Goal: Task Accomplishment & Management: Manage account settings

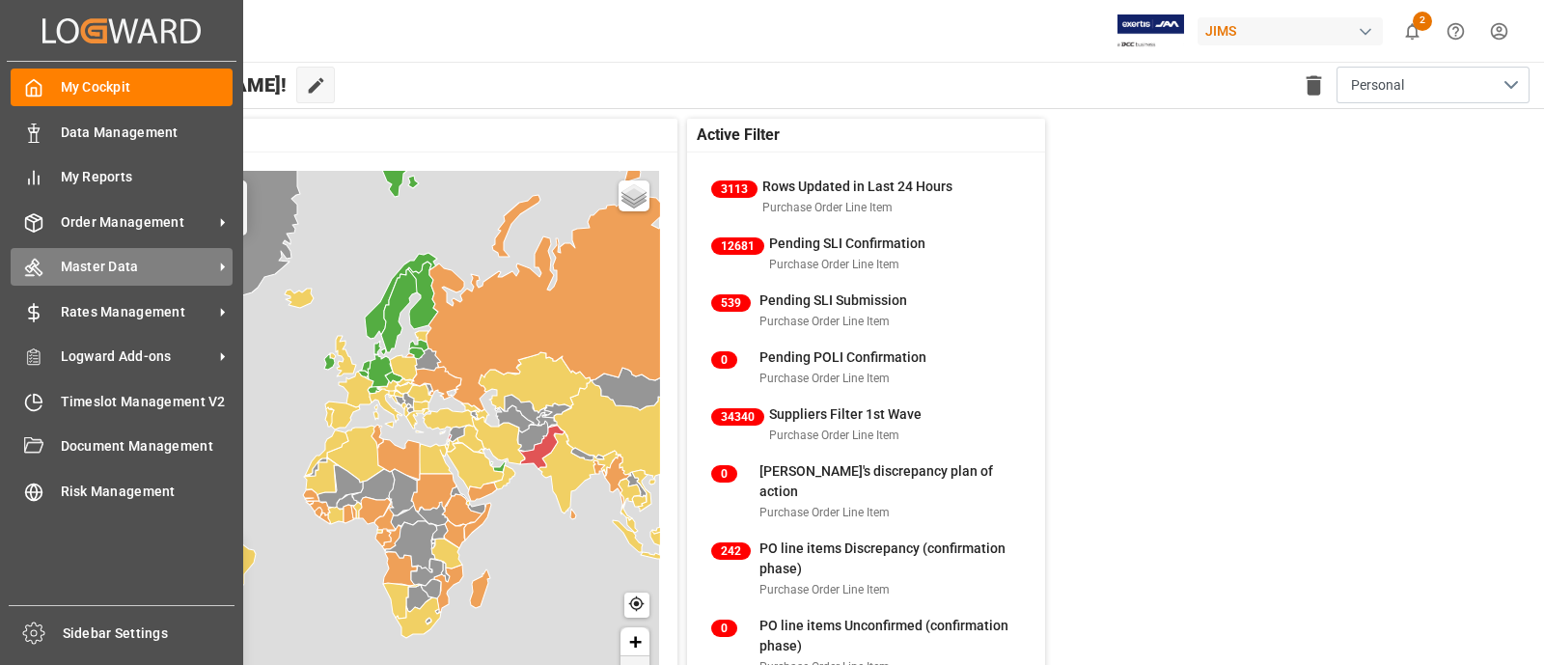
click at [91, 255] on div "Master Data Master Data" at bounding box center [122, 267] width 222 height 38
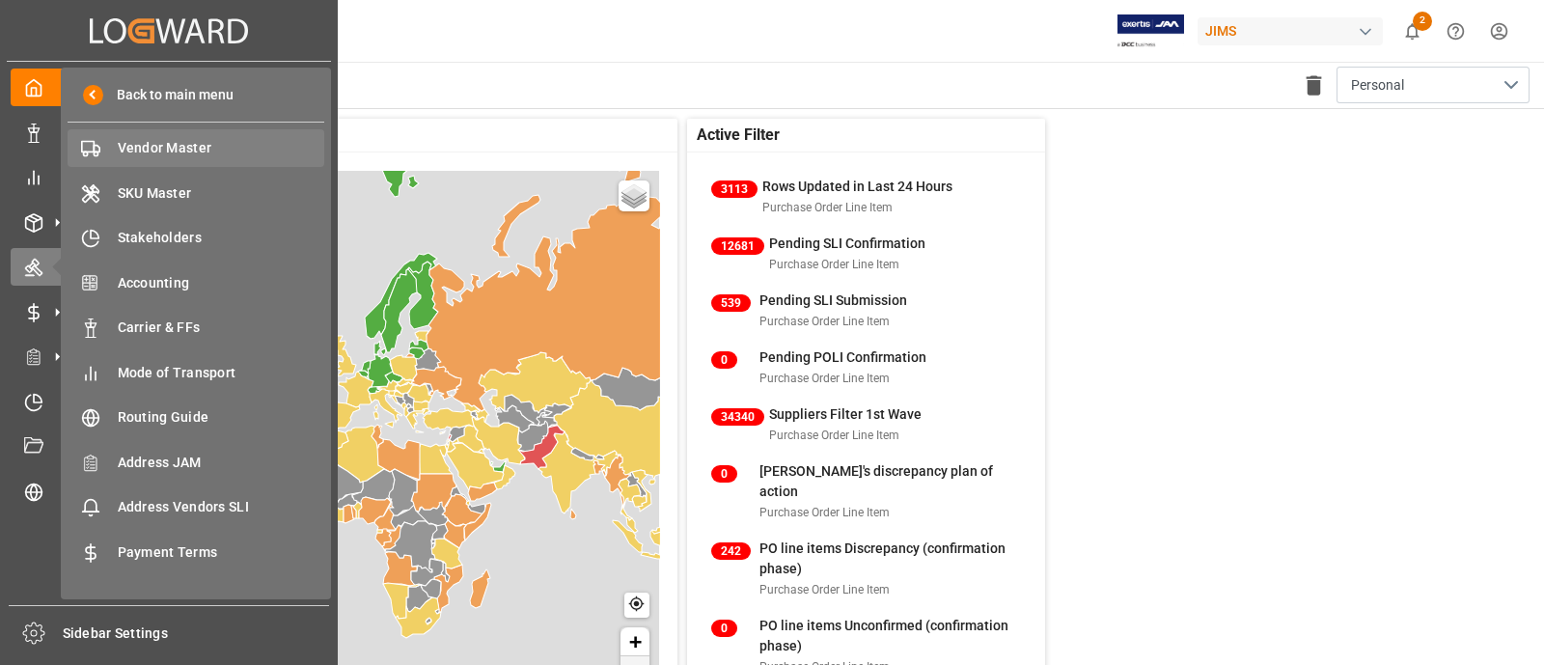
click at [164, 140] on span "Vendor Master" at bounding box center [221, 148] width 207 height 20
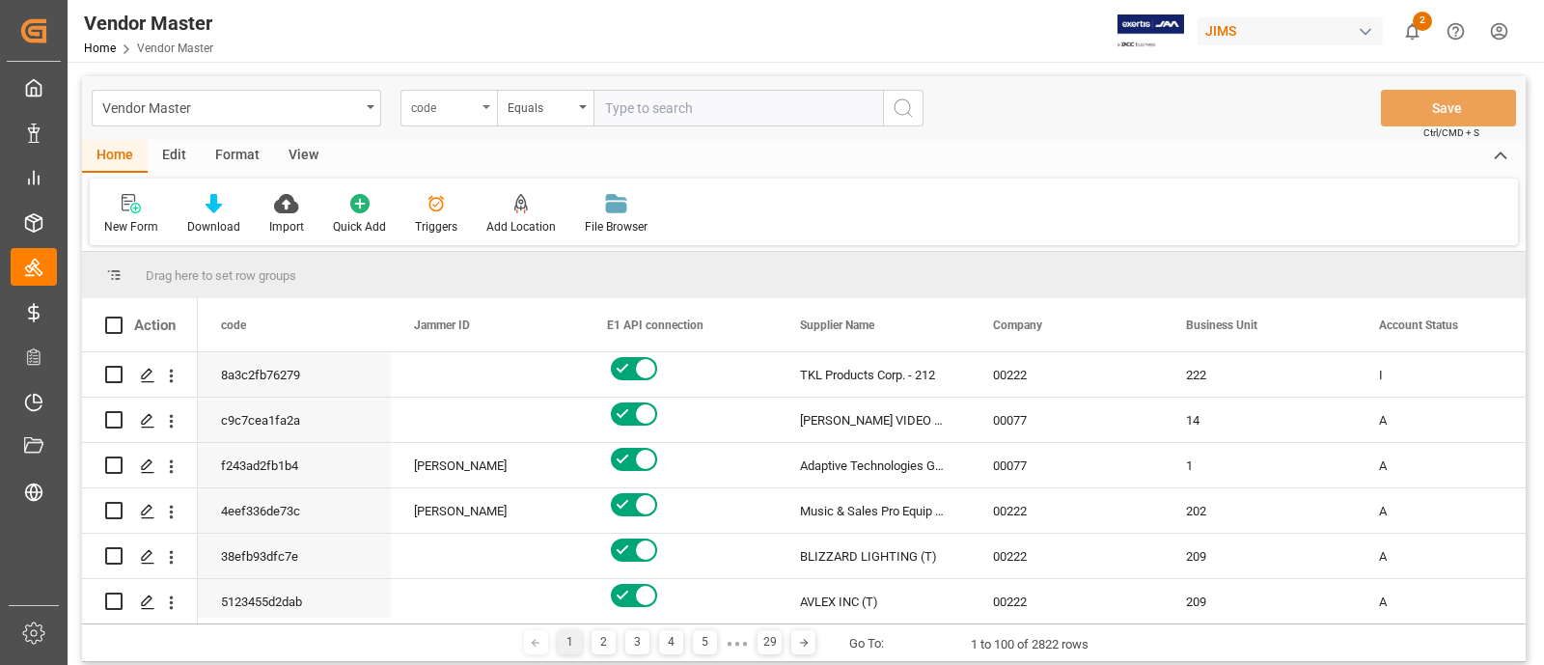
click at [468, 117] on div "code" at bounding box center [448, 108] width 96 height 37
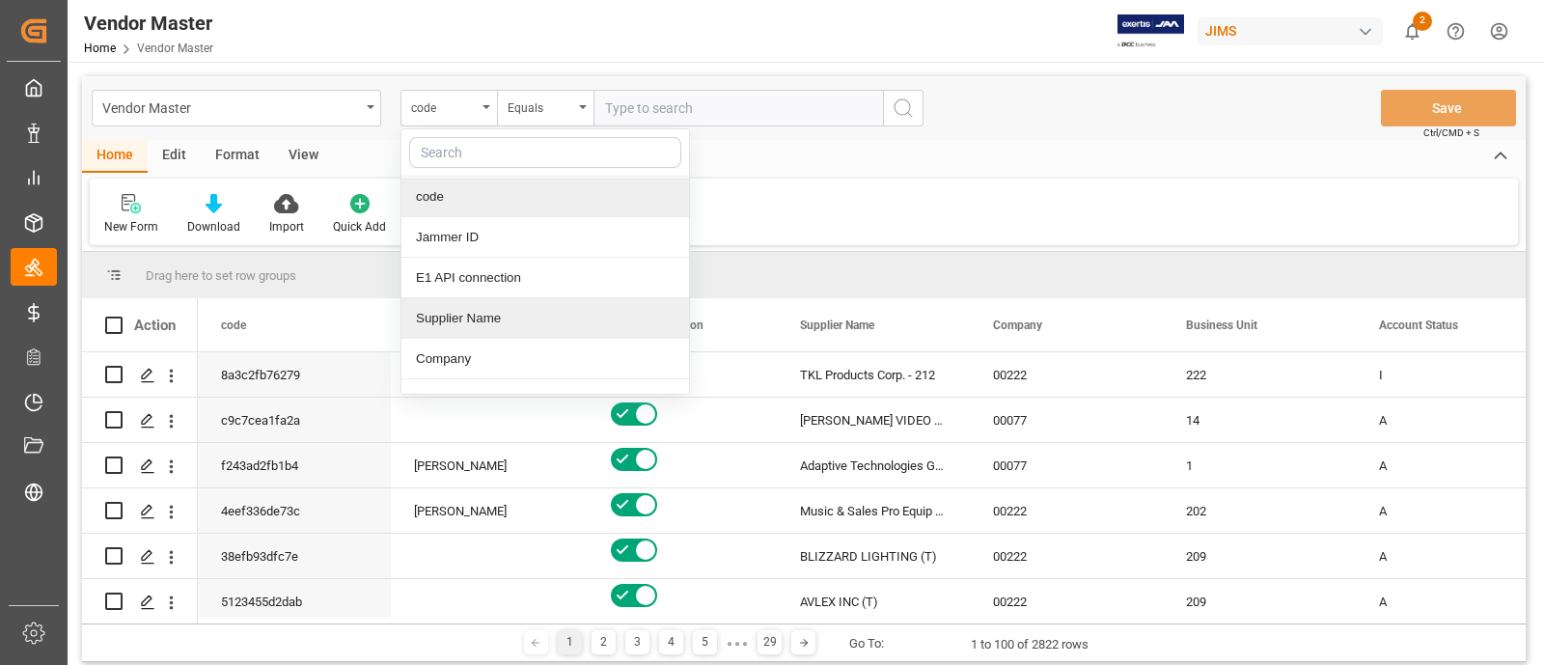
click at [480, 317] on div "Supplier Name" at bounding box center [545, 318] width 288 height 41
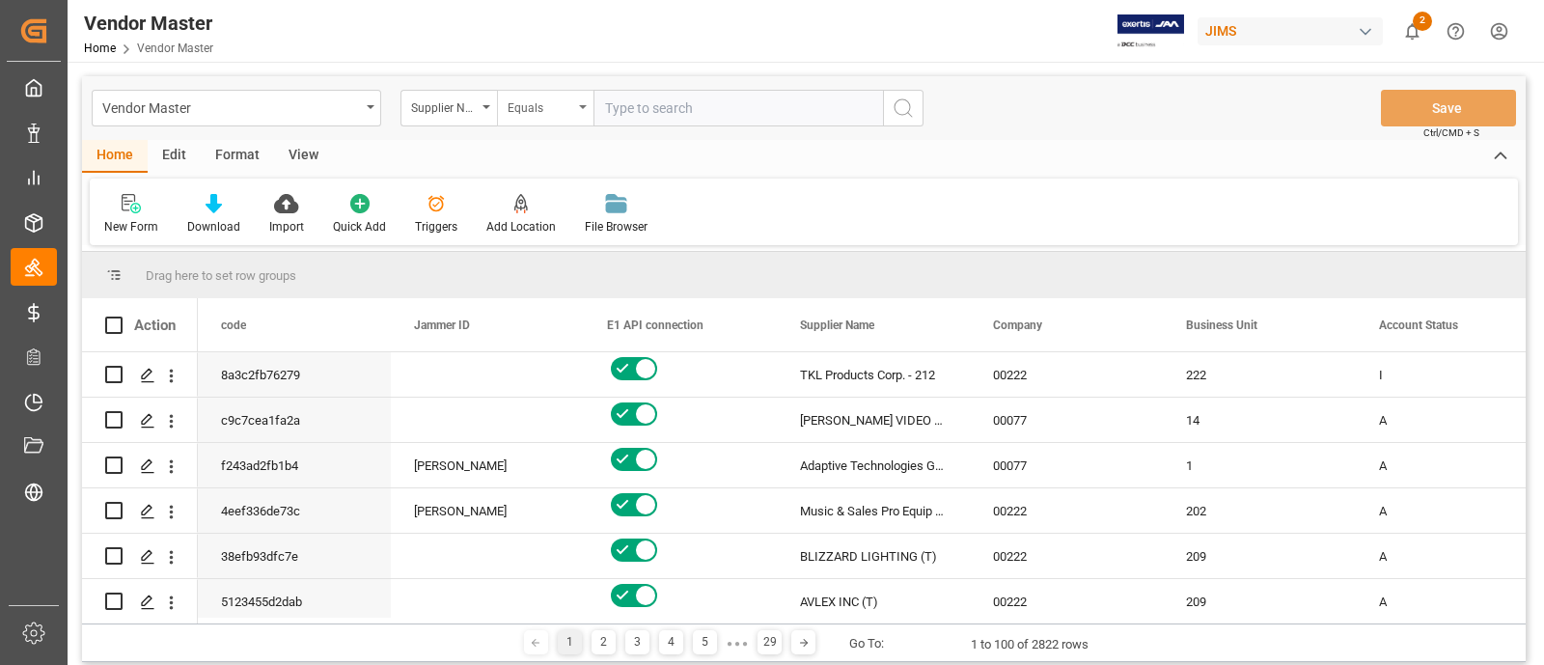
click at [535, 93] on div "Equals" at bounding box center [545, 108] width 96 height 37
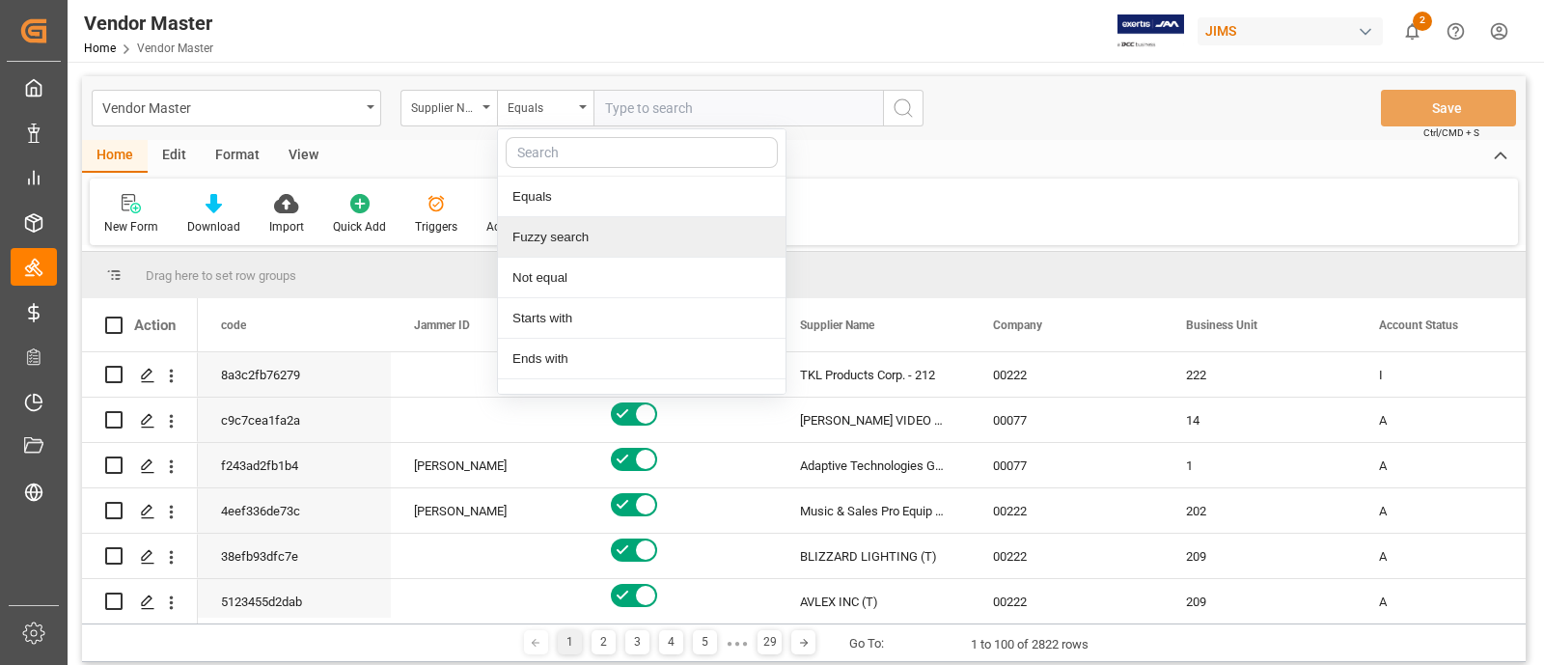
click at [584, 247] on div "Fuzzy search" at bounding box center [642, 237] width 288 height 41
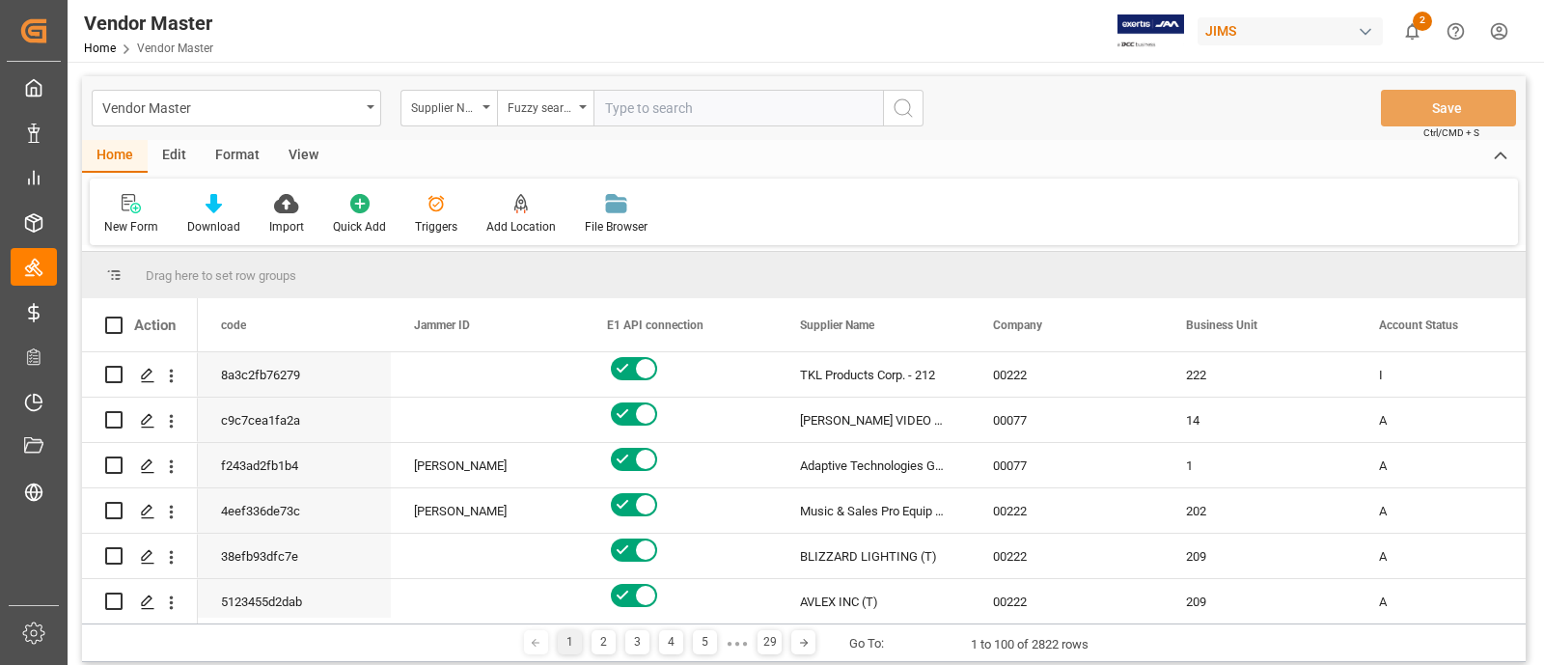
click at [657, 119] on input "text" at bounding box center [737, 108] width 289 height 37
type input "[PERSON_NAME]"
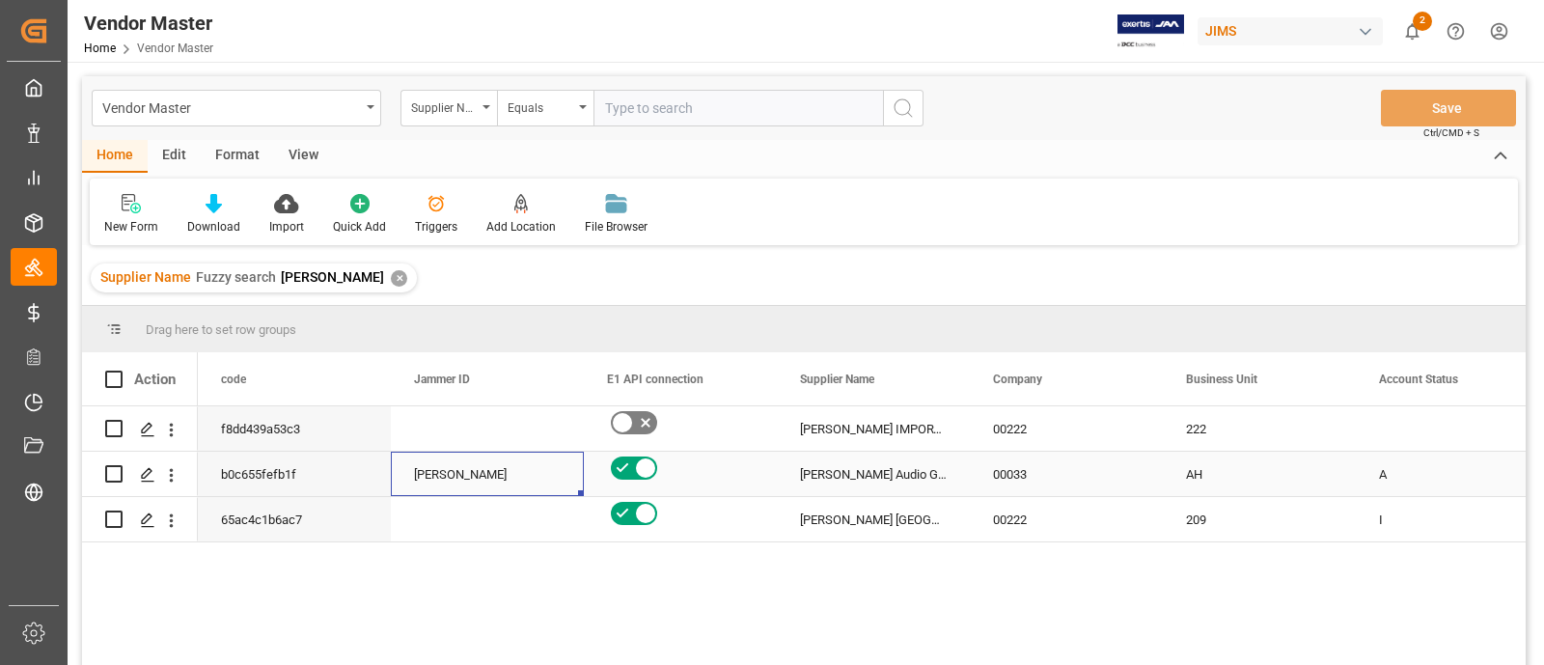
click at [513, 461] on div "[PERSON_NAME]" at bounding box center [487, 475] width 147 height 44
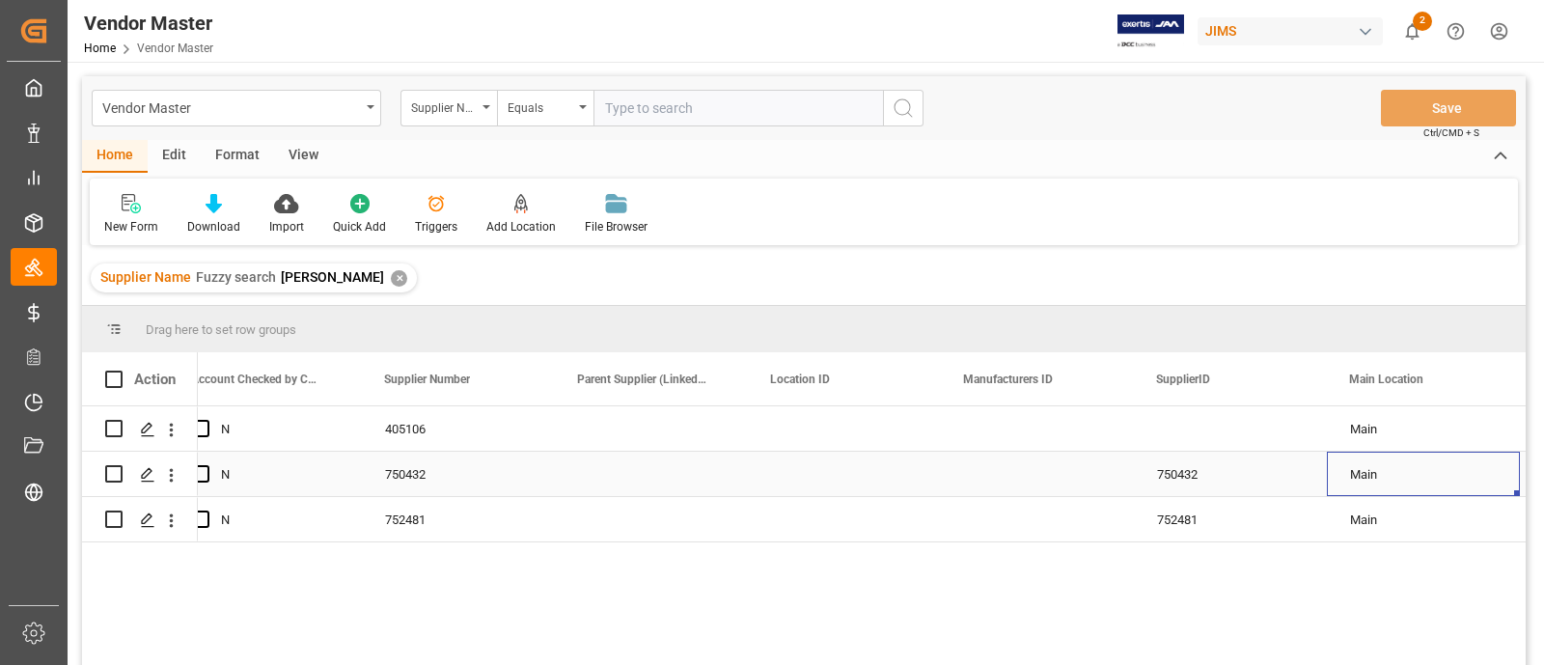
scroll to position [0, 1959]
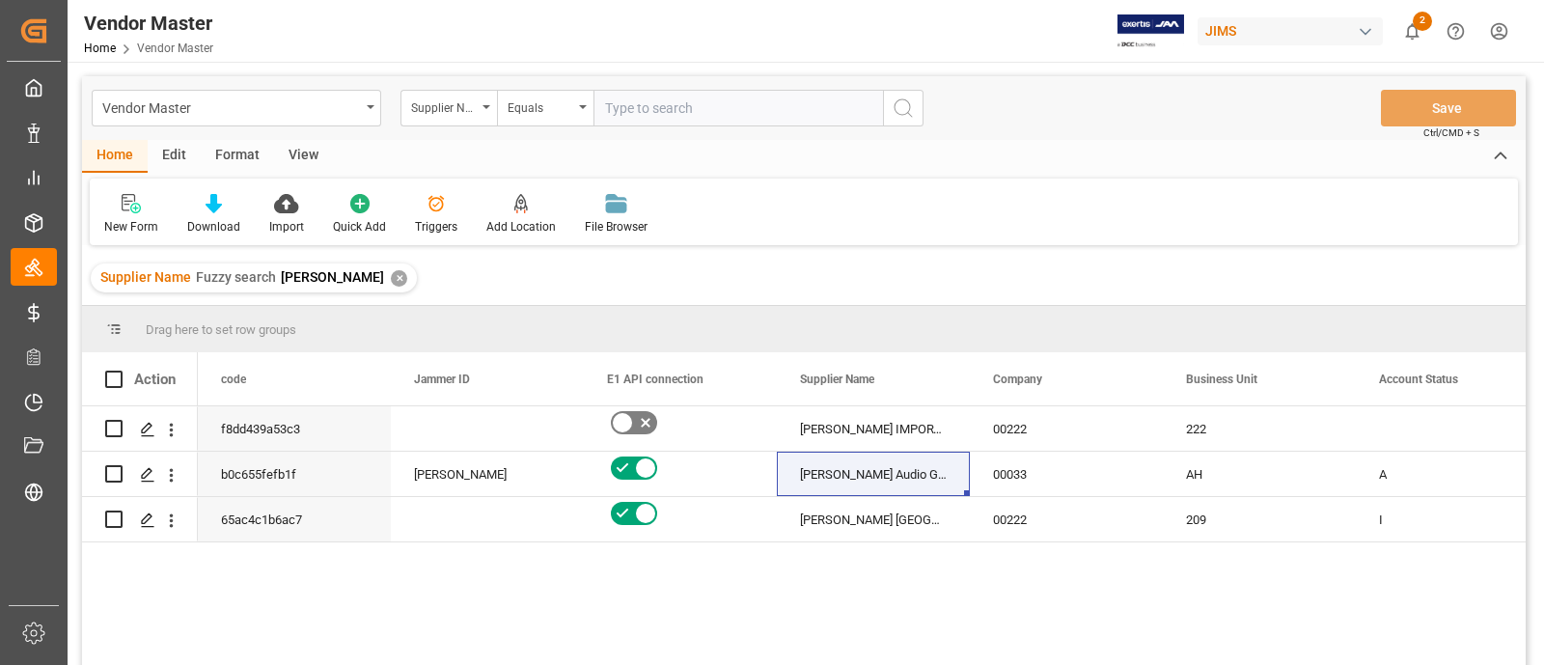
click at [690, 115] on input "text" at bounding box center [737, 108] width 289 height 37
paste input "750432"
type input "750432"
click at [471, 113] on div "Supplier Name" at bounding box center [444, 106] width 66 height 22
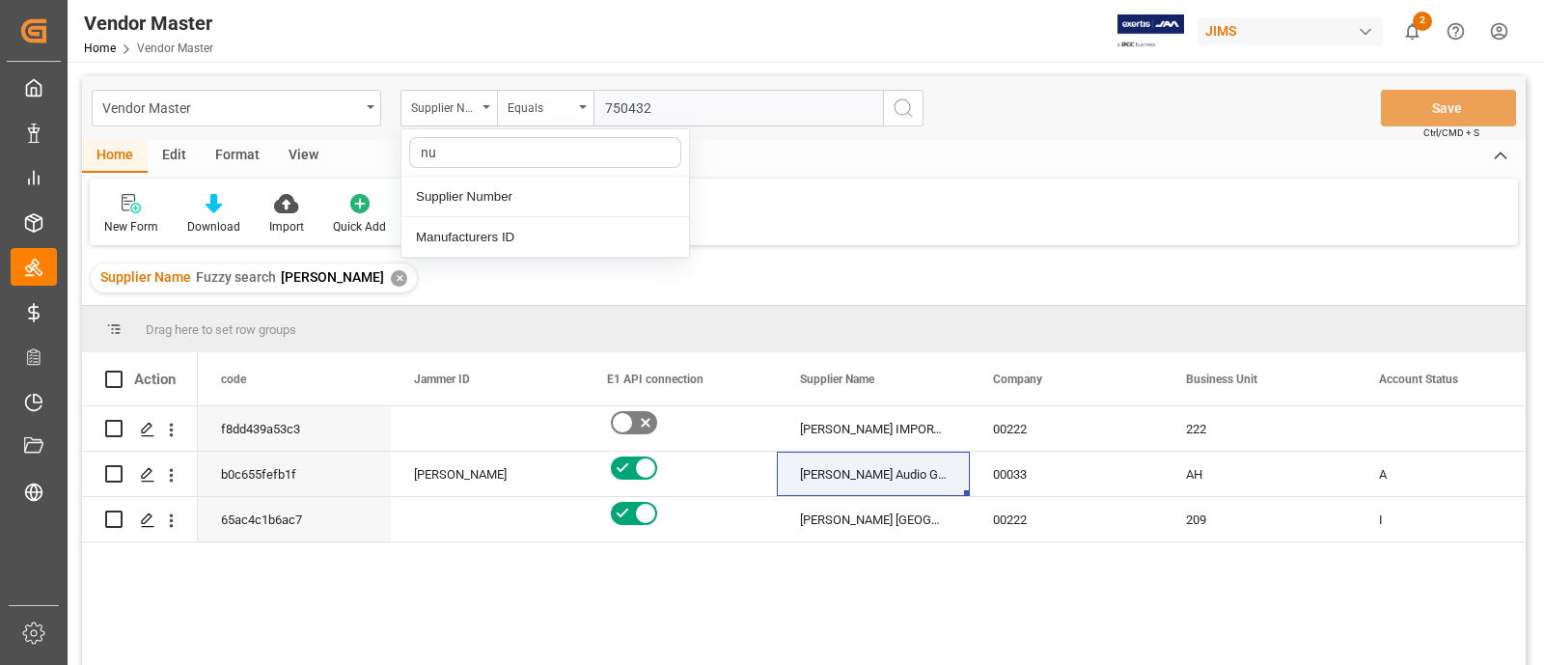
type input "num"
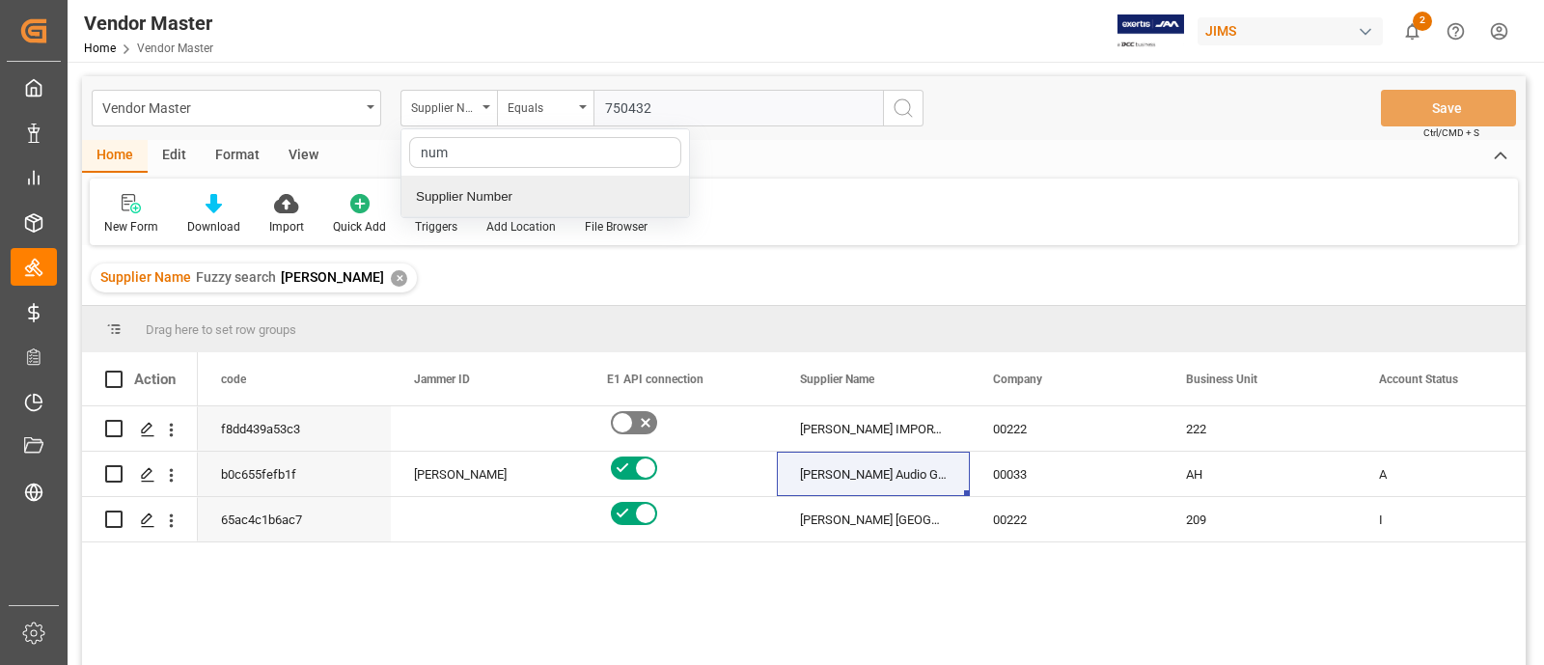
click at [482, 193] on div "Supplier Number" at bounding box center [545, 197] width 288 height 41
click at [635, 111] on input "text" at bounding box center [737, 108] width 289 height 37
paste input "750432"
type input "750432"
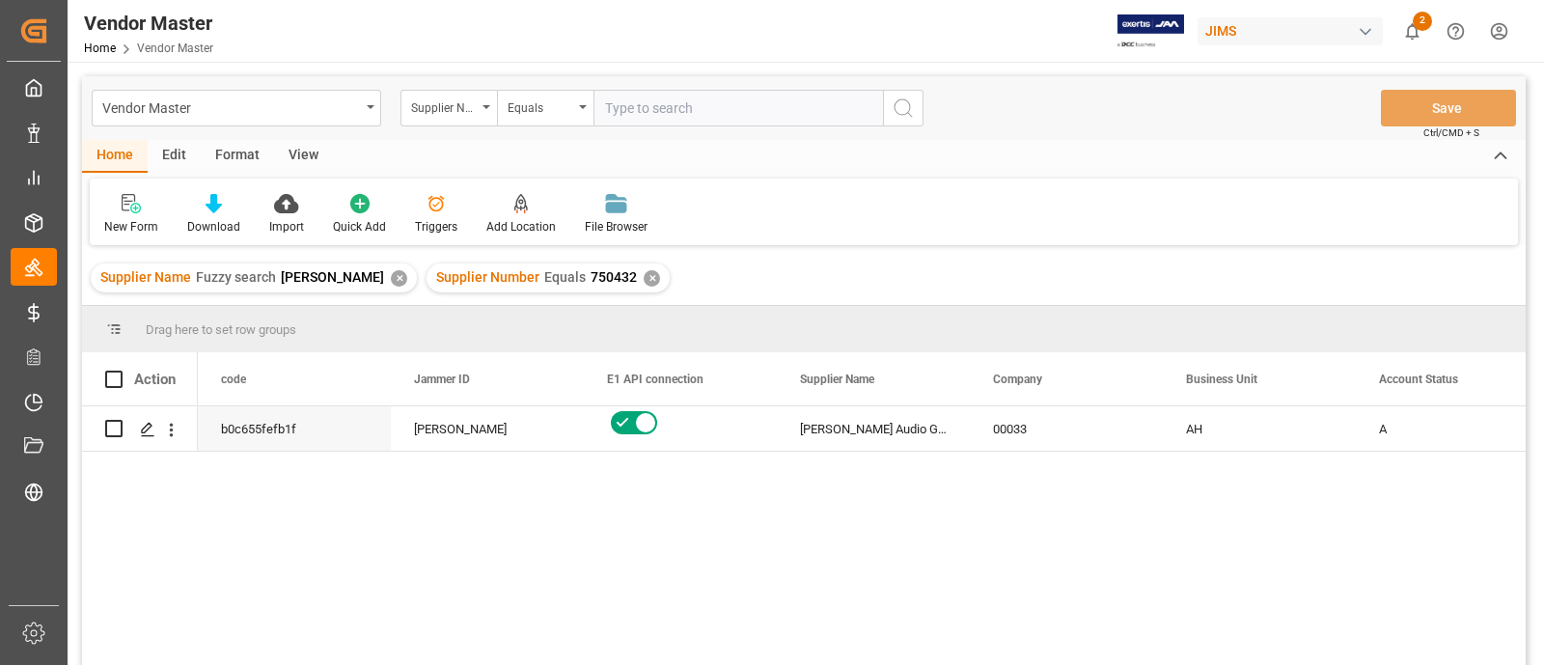
click at [391, 279] on div "✕" at bounding box center [399, 278] width 16 height 16
click at [489, 492] on div "b0c655fefb1f [PERSON_NAME] [PERSON_NAME] Audio GmbH 00033 AH A Vendor" at bounding box center [862, 541] width 1328 height 271
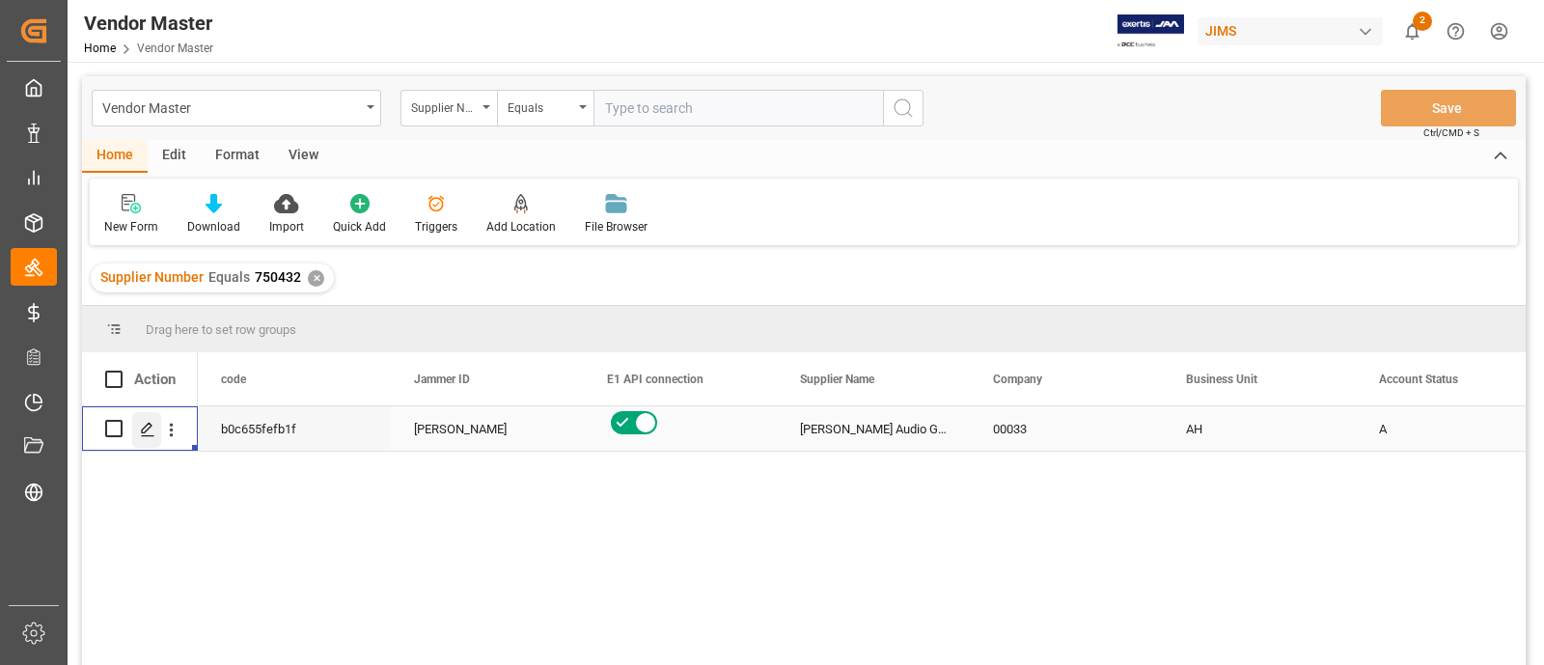
click at [149, 426] on icon "Press SPACE to select this row." at bounding box center [147, 429] width 15 height 15
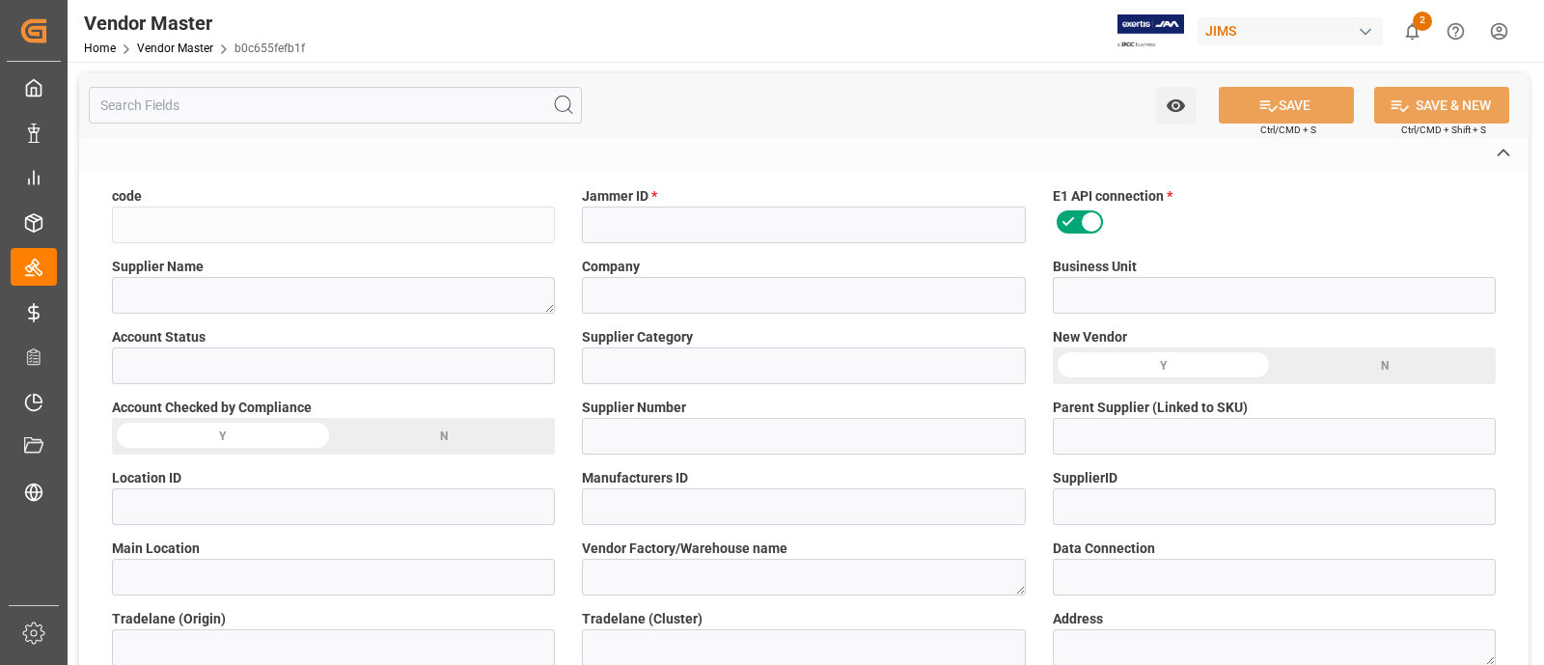
type input "b0c655fefb1f"
type input "[PERSON_NAME]"
type textarea "[PERSON_NAME] Audio GmbH"
type input "00033"
type input "AH"
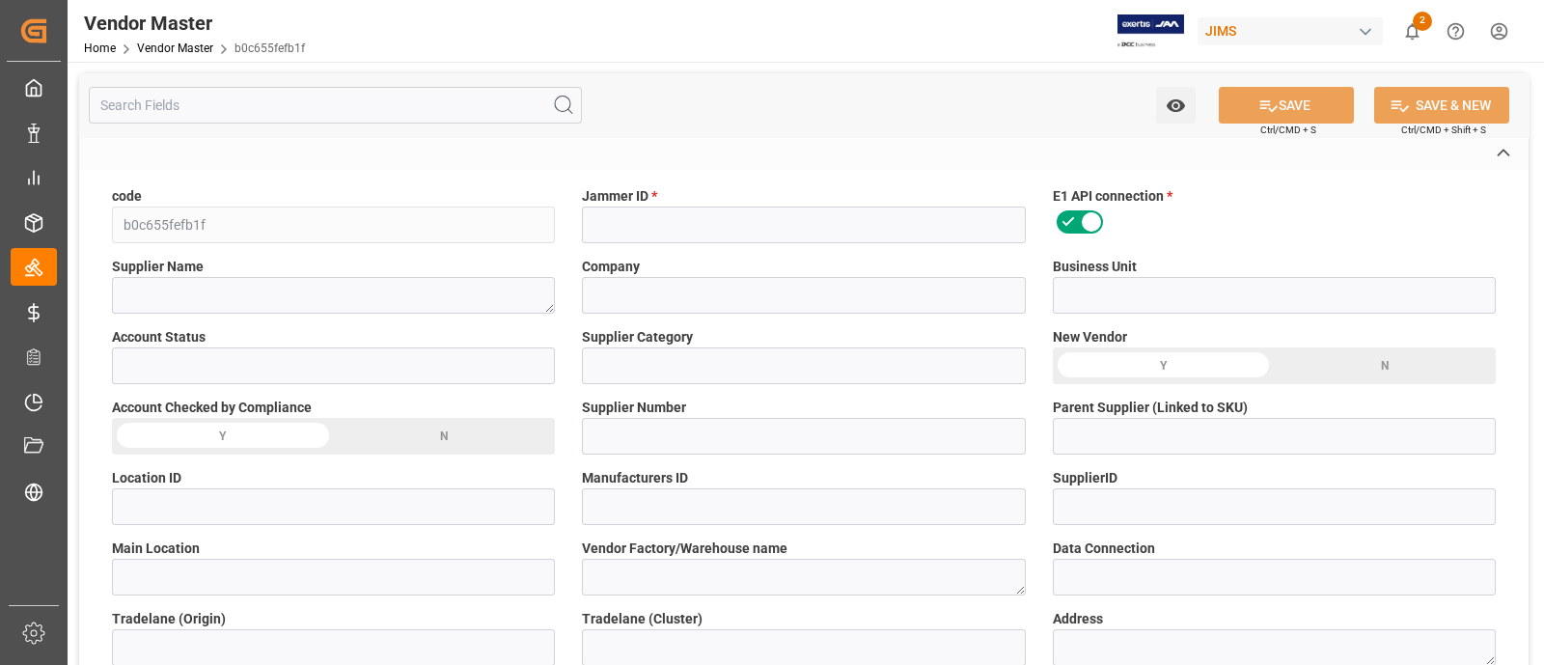
type input "A"
type input "Vendor"
type input "750432"
type input "Main"
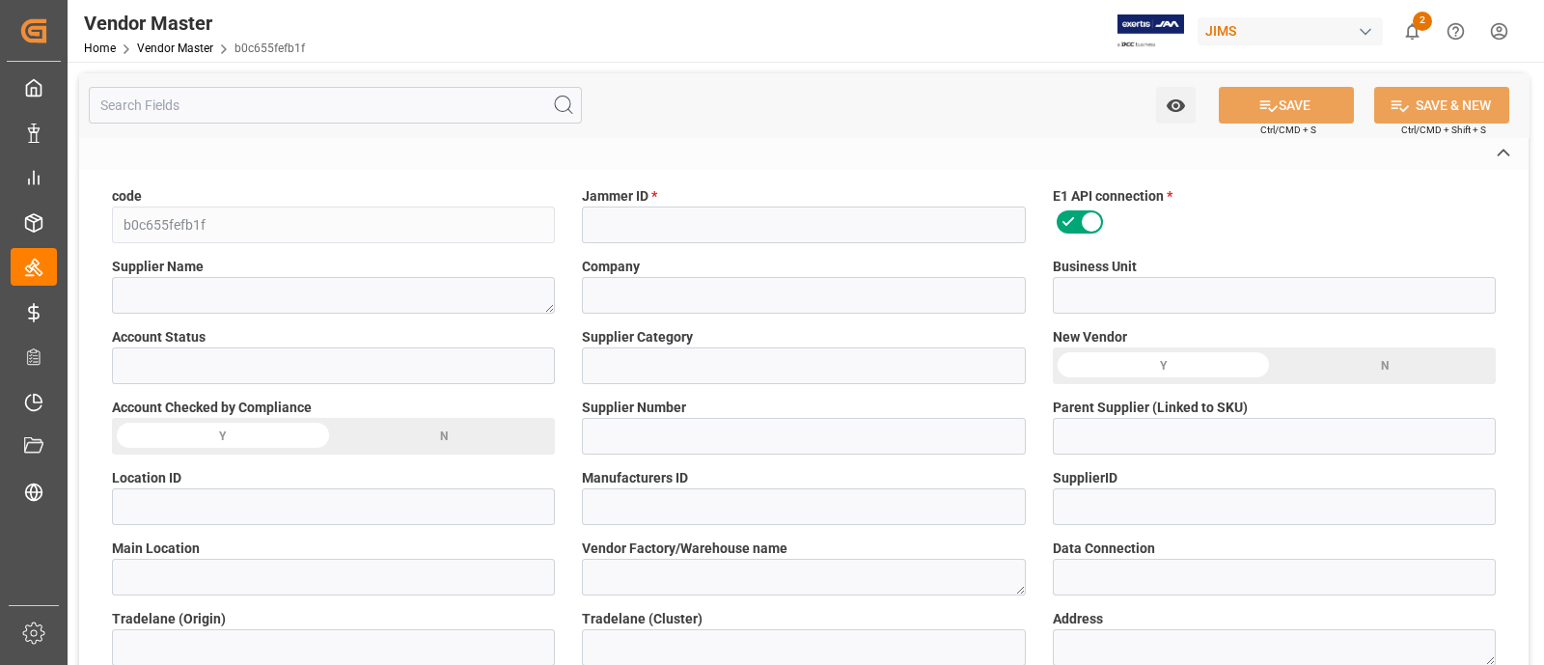
type input "MAN"
type input "EU"
type input "[GEOGRAPHIC_DATA]"
type textarea "[STREET_ADDRESS]"
type input "[GEOGRAPHIC_DATA]"
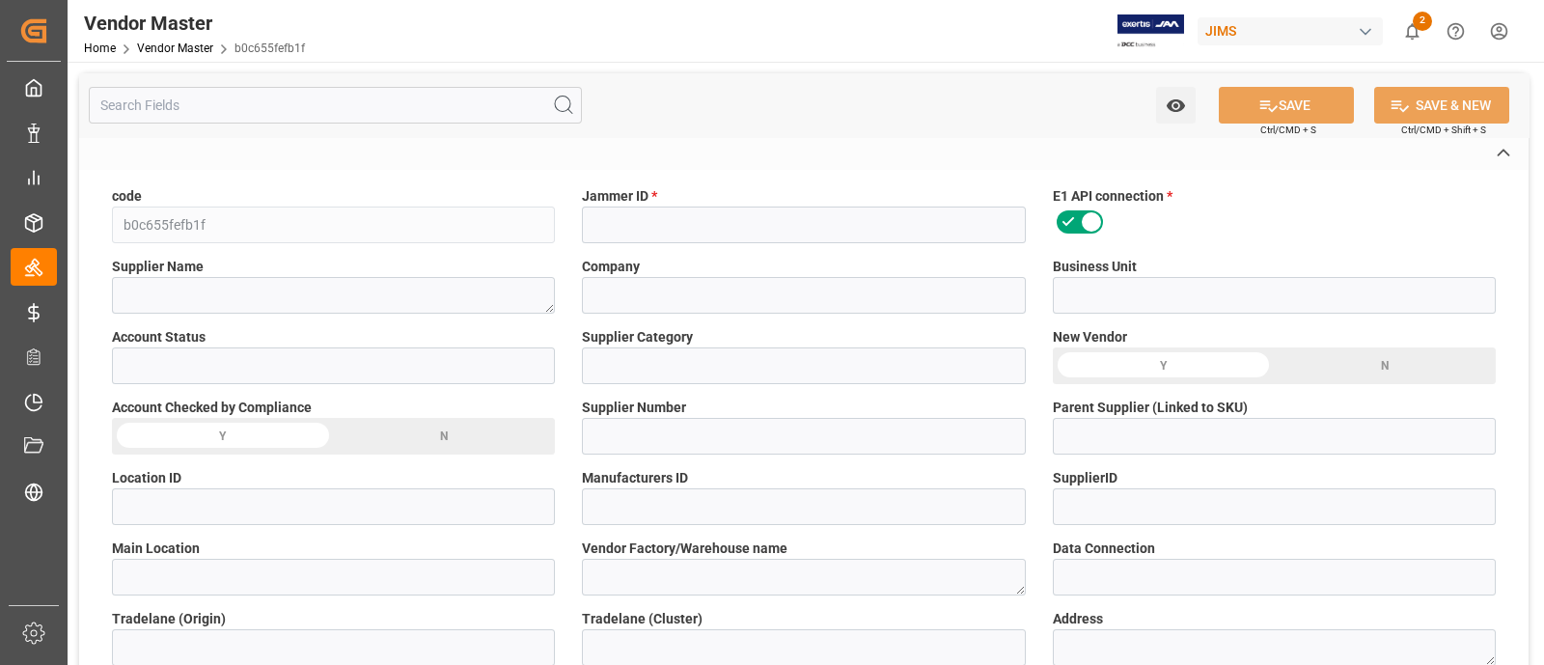
type input "DE"
type input "12489"
type textarea "EXW [GEOGRAPHIC_DATA] DE"
type input "EXW"
type input "FCL"
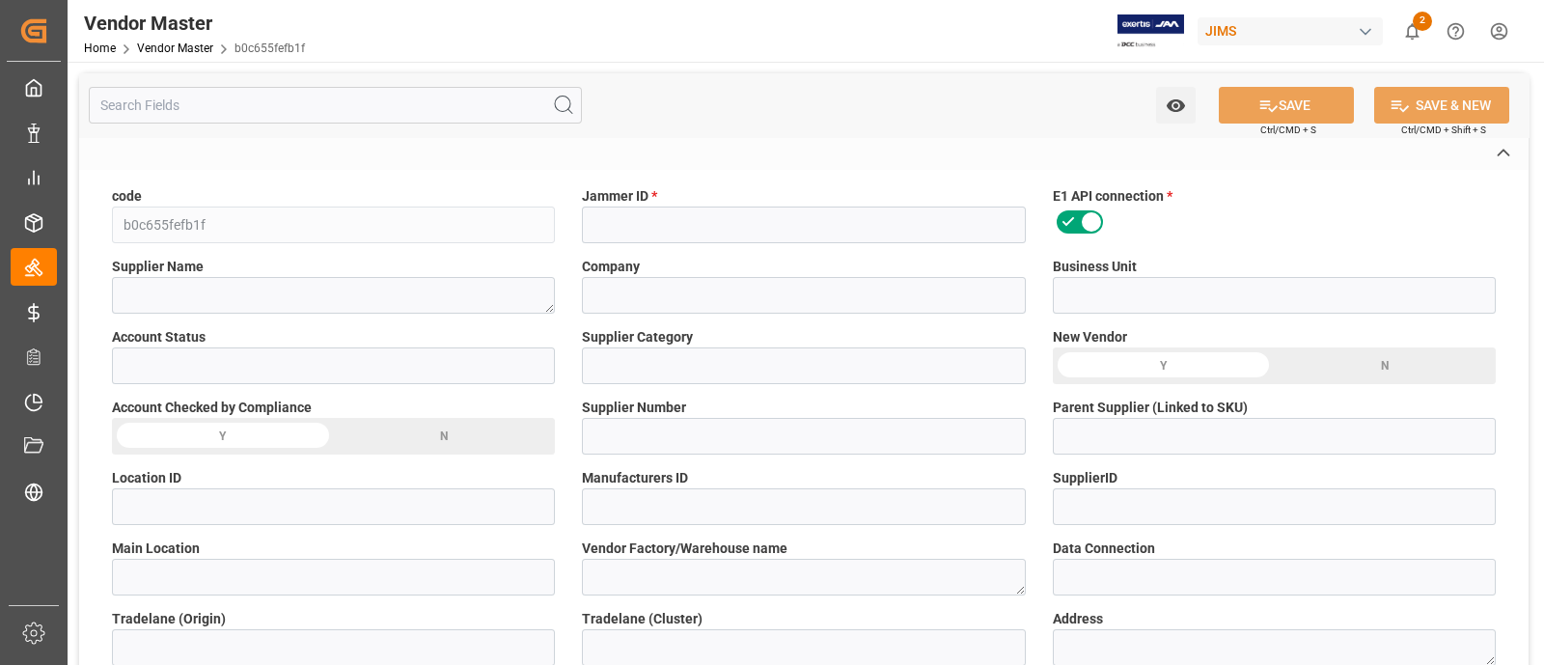
type input "LCL"
type input "19"
type textarea "[EMAIL_ADDRESS][PERSON_NAME][DOMAIN_NAME]"
type textarea "OH;"
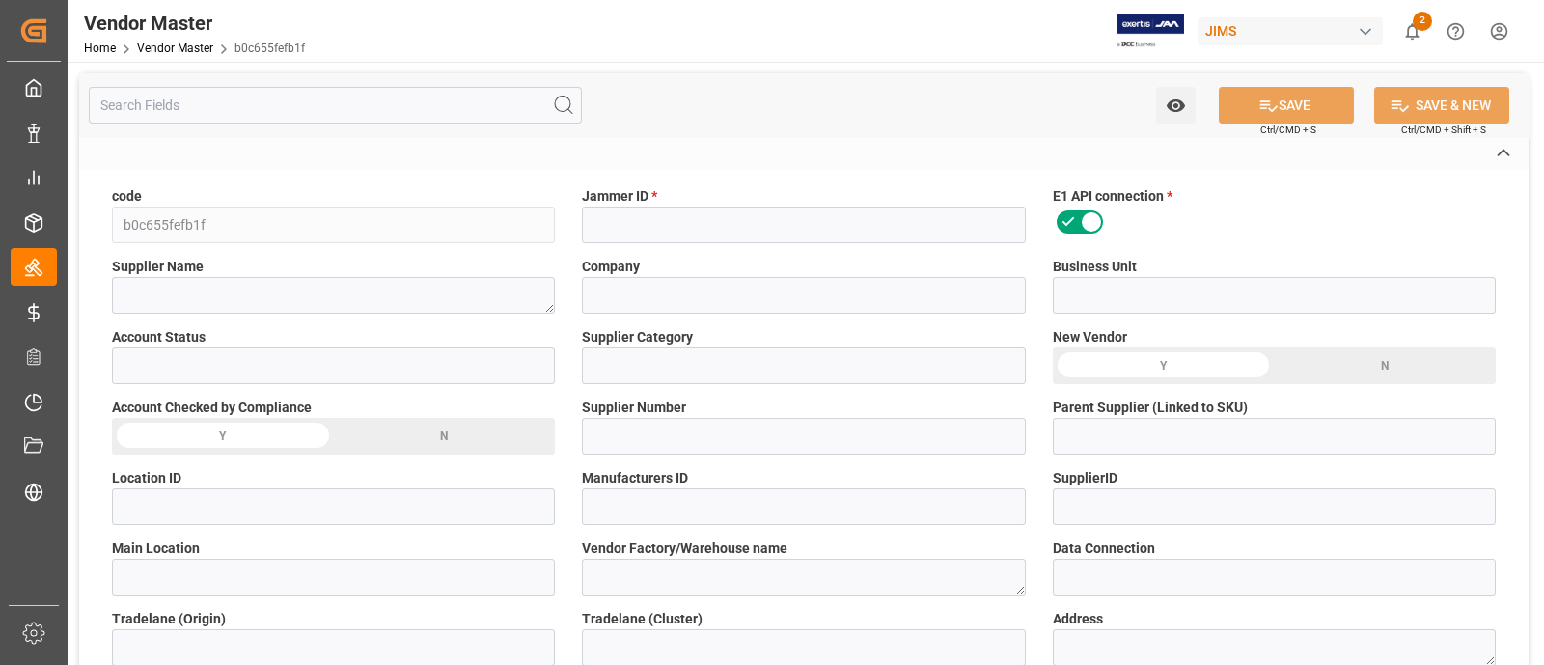
type textarea "[PERSON_NAME]; [PERSON_NAME]"
type textarea "[EMAIL_ADDRESS][PERSON_NAME][DOMAIN_NAME]; [PERSON_NAME][DOMAIN_NAME][EMAIL_ADD…"
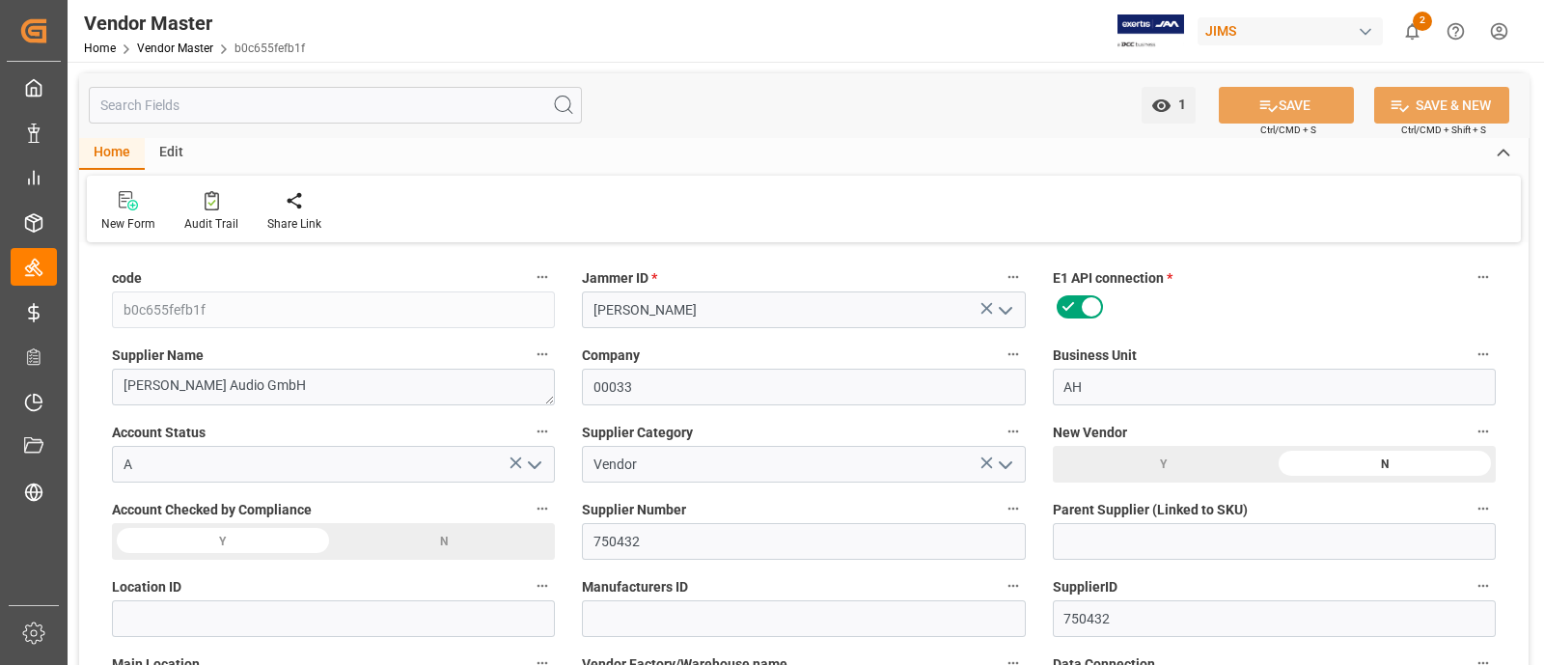
type input "[DATE] 12:46"
click at [1330, 307] on div at bounding box center [1274, 306] width 443 height 31
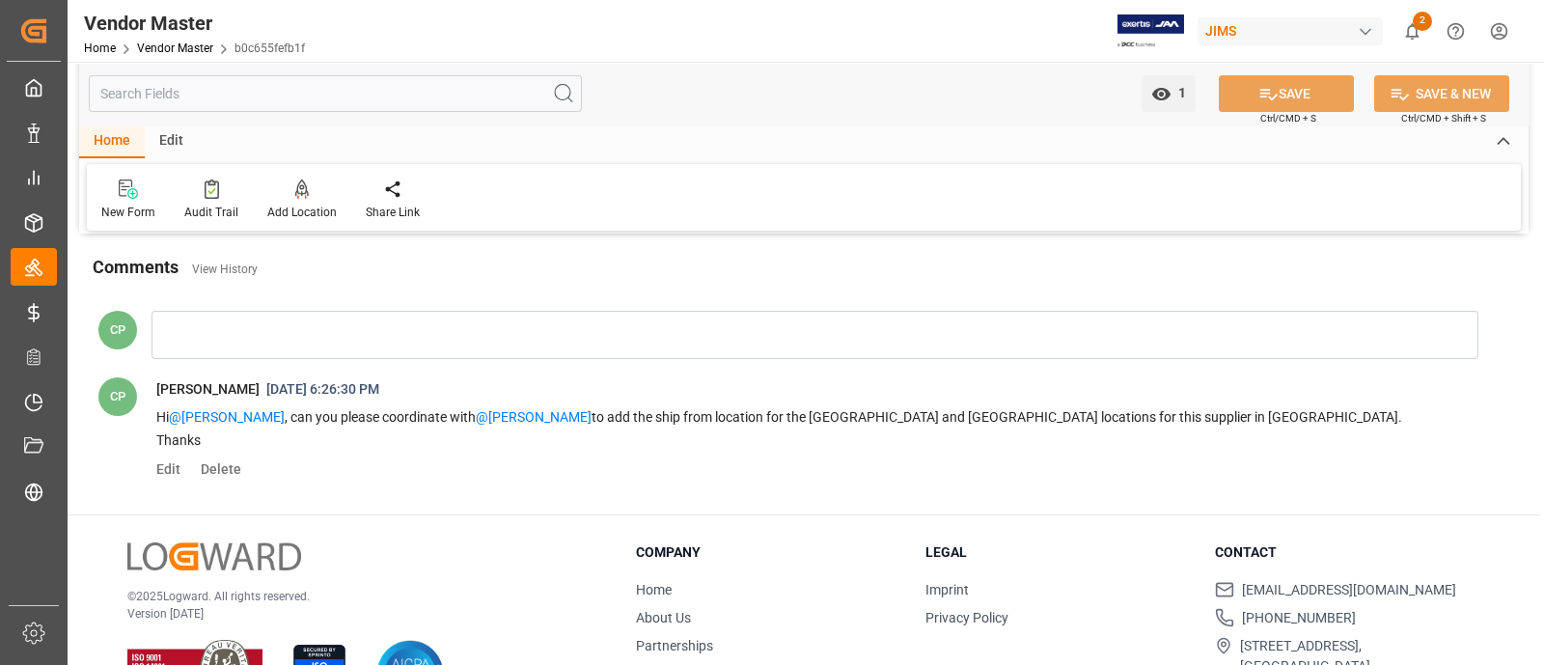
scroll to position [3607, 0]
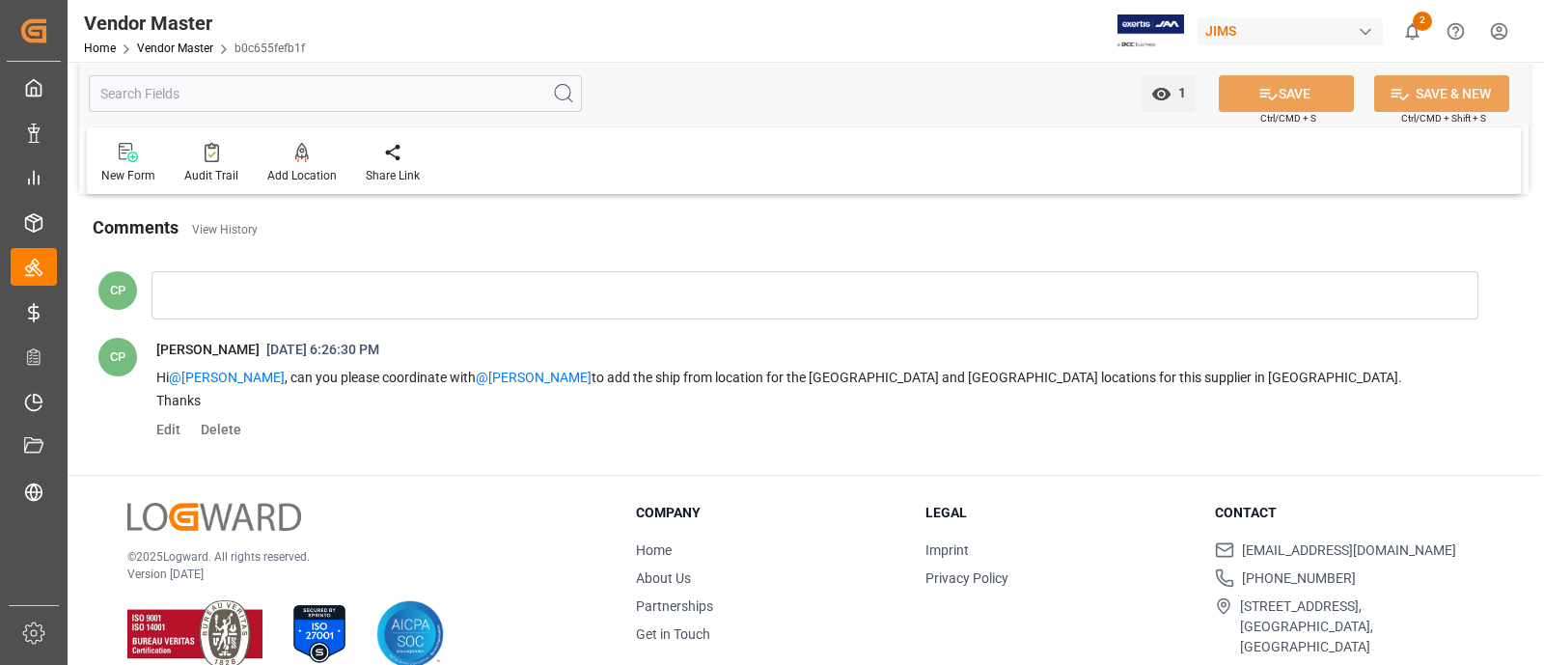
type input "NET 45"
click at [164, 422] on span "Edit" at bounding box center [175, 429] width 38 height 15
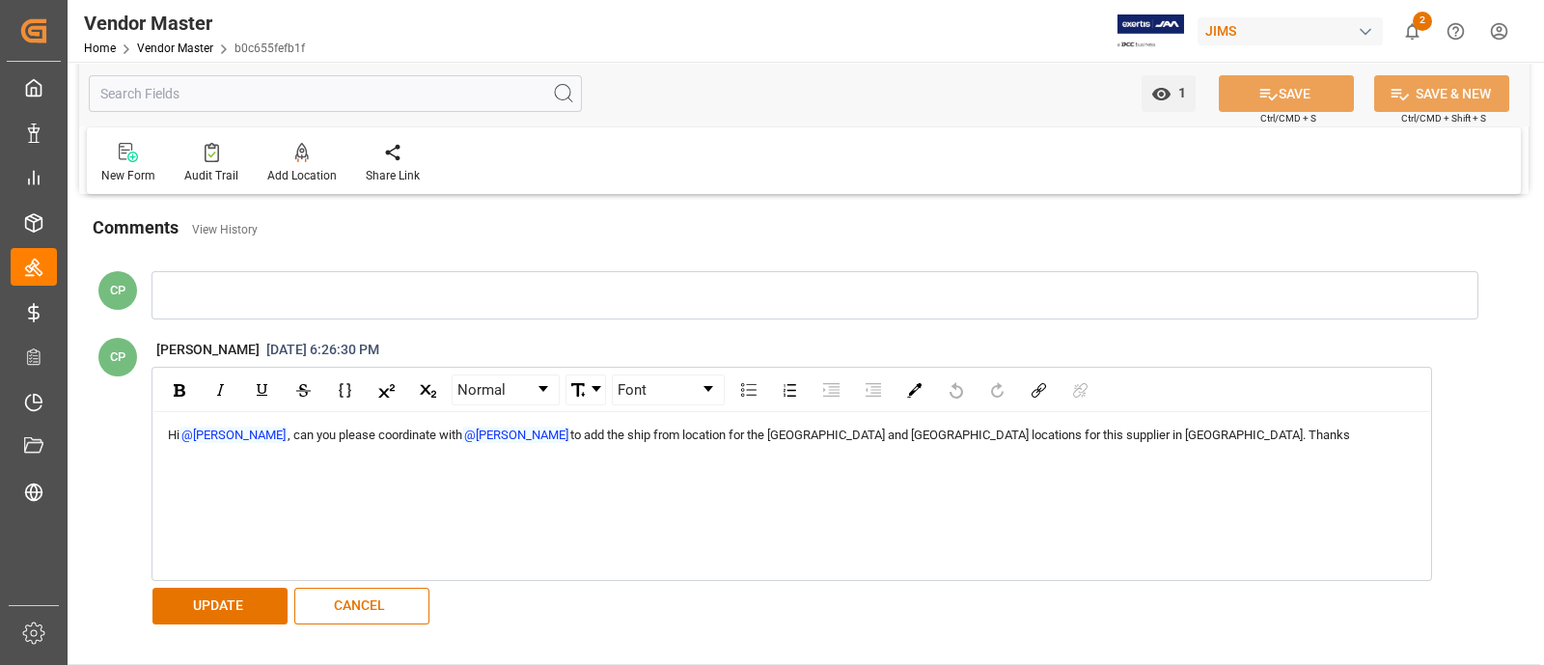
click at [841, 427] on span "to add the ship from location for the [GEOGRAPHIC_DATA] and [GEOGRAPHIC_DATA] l…" at bounding box center [960, 434] width 780 height 14
click at [232, 588] on button "UPDATE" at bounding box center [219, 606] width 135 height 37
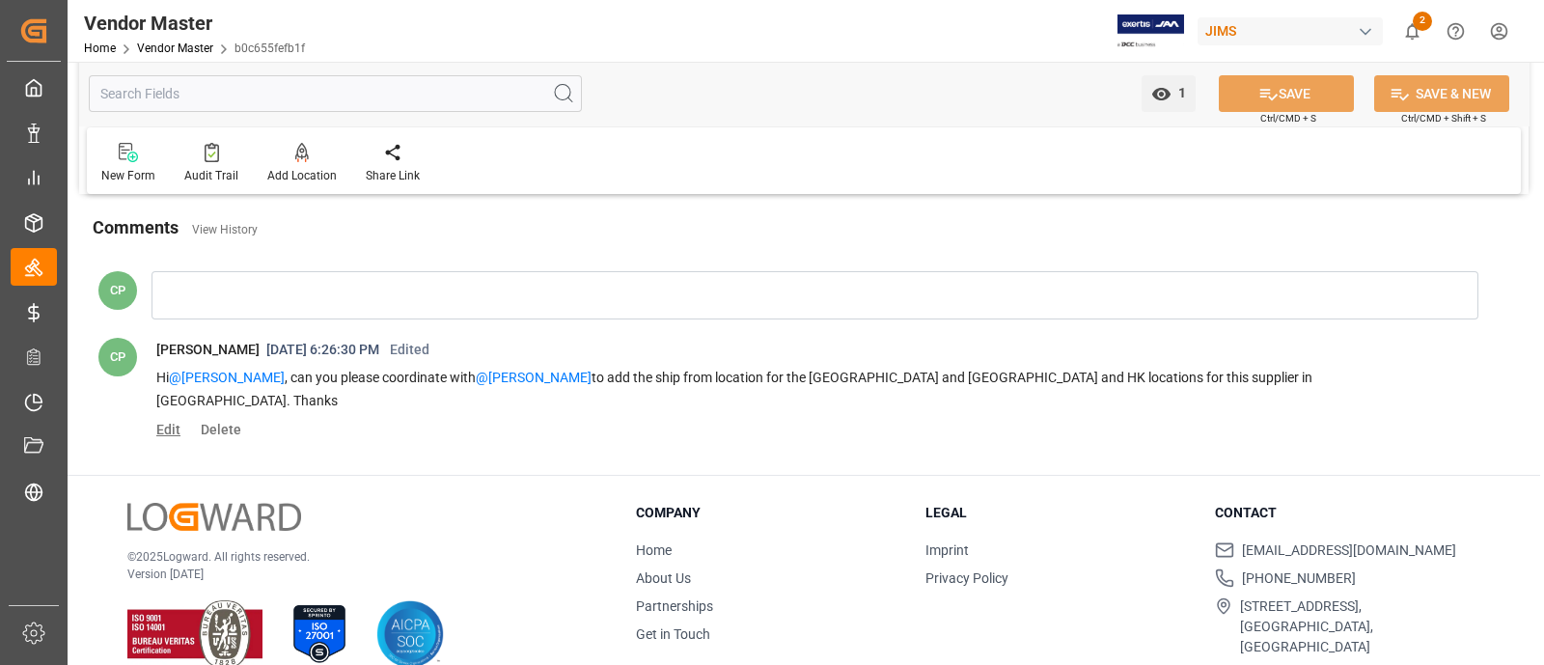
click at [158, 422] on span "Edit" at bounding box center [175, 429] width 38 height 15
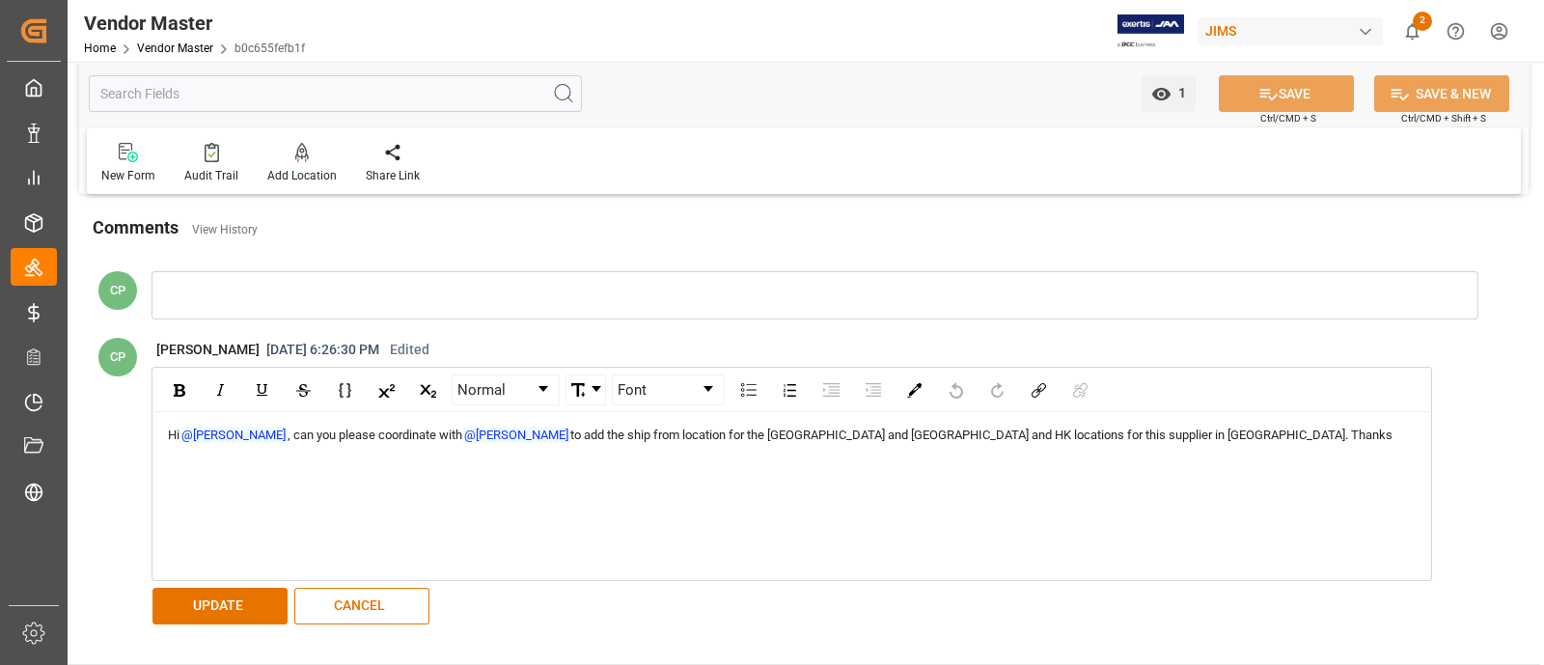
click at [866, 427] on span "to add the ship from location for the [GEOGRAPHIC_DATA] and [GEOGRAPHIC_DATA] a…" at bounding box center [981, 434] width 822 height 14
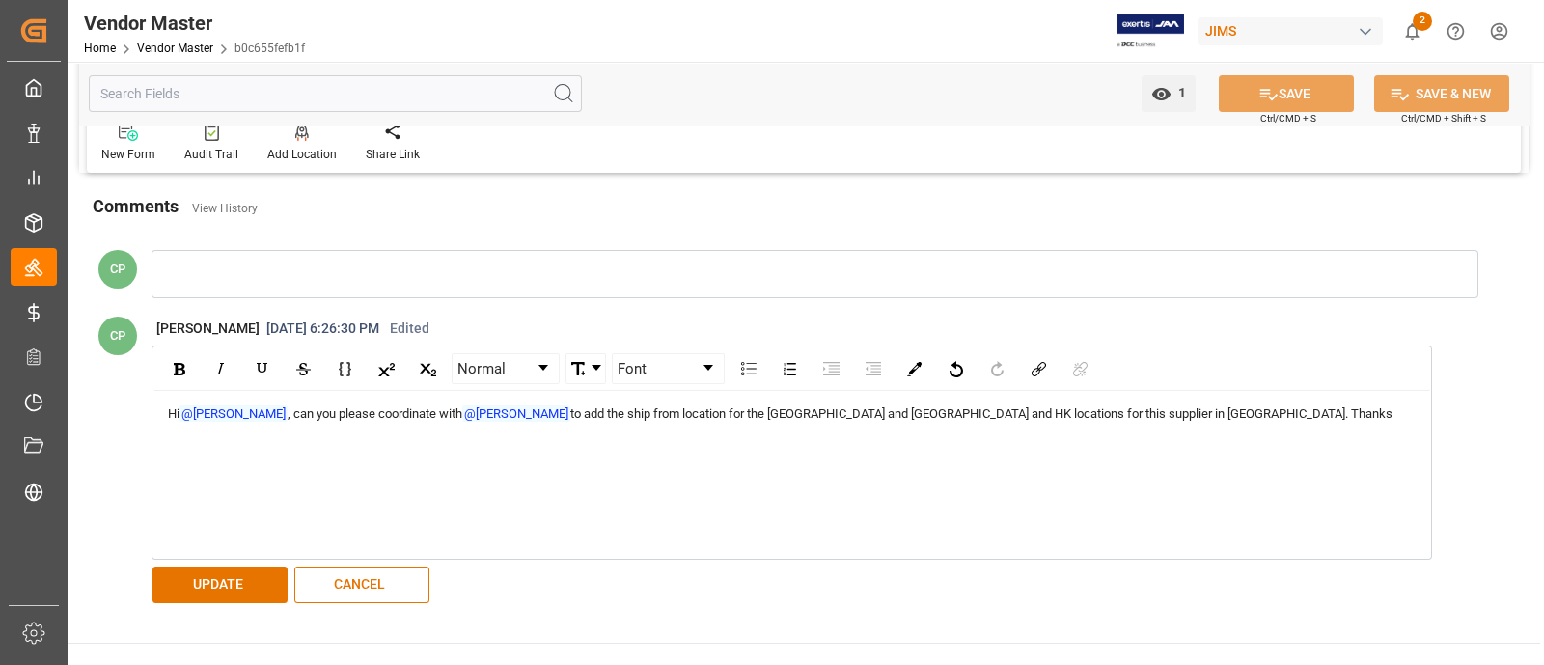
click at [939, 406] on span "to add the ship from location for the [GEOGRAPHIC_DATA] and [GEOGRAPHIC_DATA] a…" at bounding box center [981, 413] width 822 height 14
click at [193, 570] on button "UPDATE" at bounding box center [219, 584] width 135 height 37
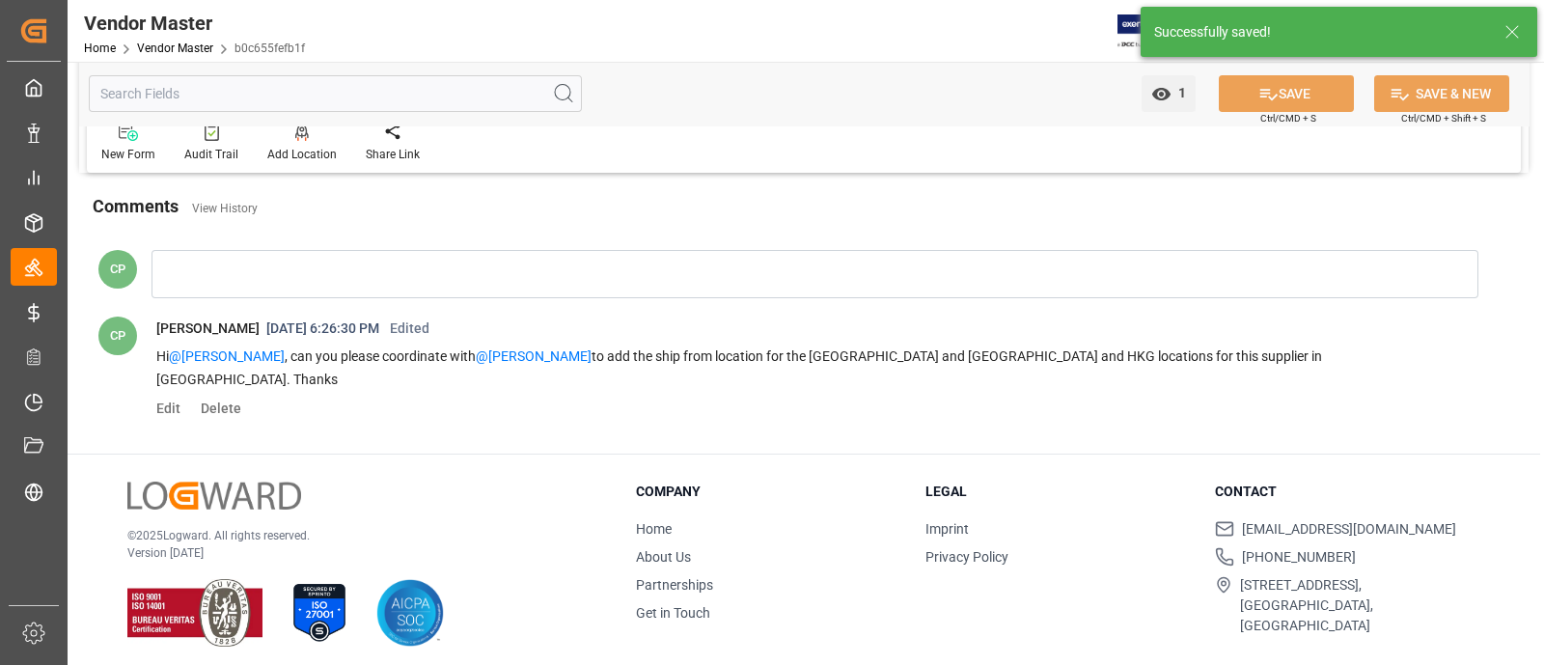
scroll to position [3607, 0]
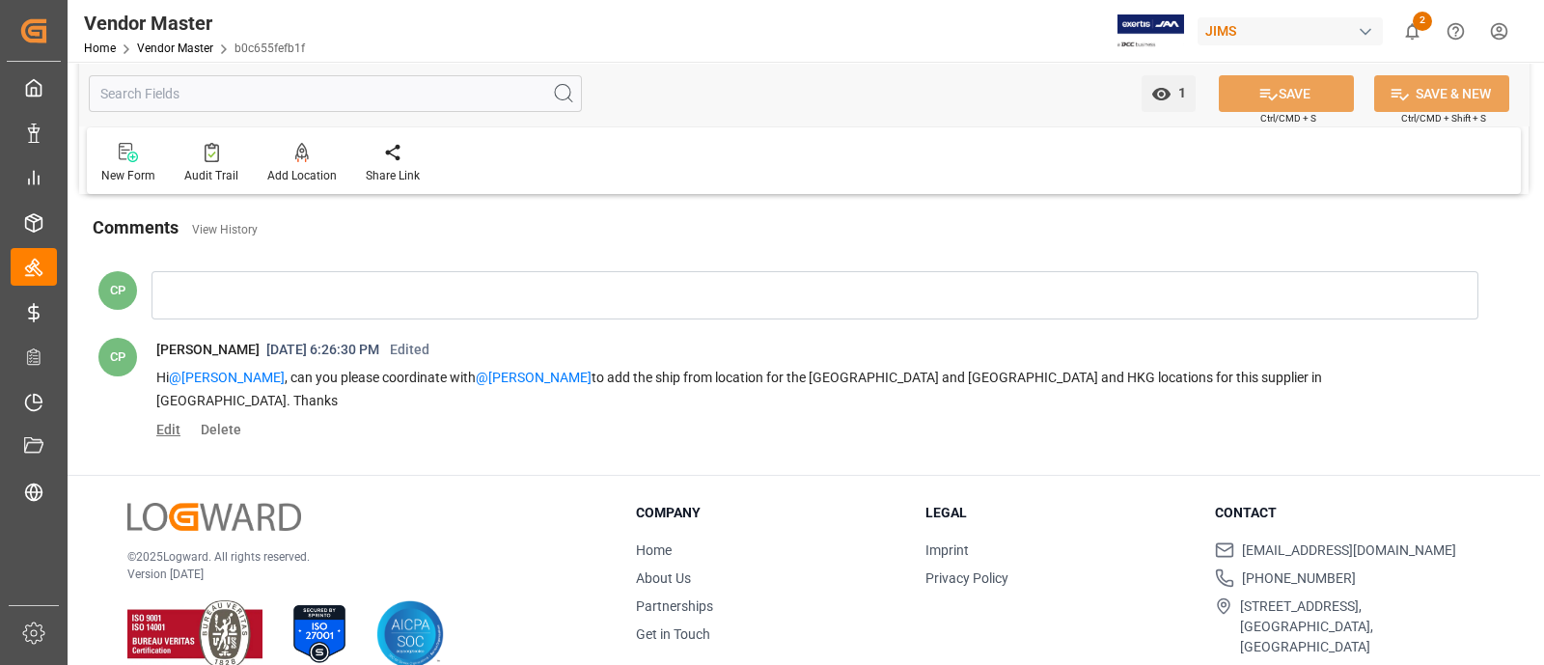
click at [168, 422] on span "Edit" at bounding box center [175, 429] width 38 height 15
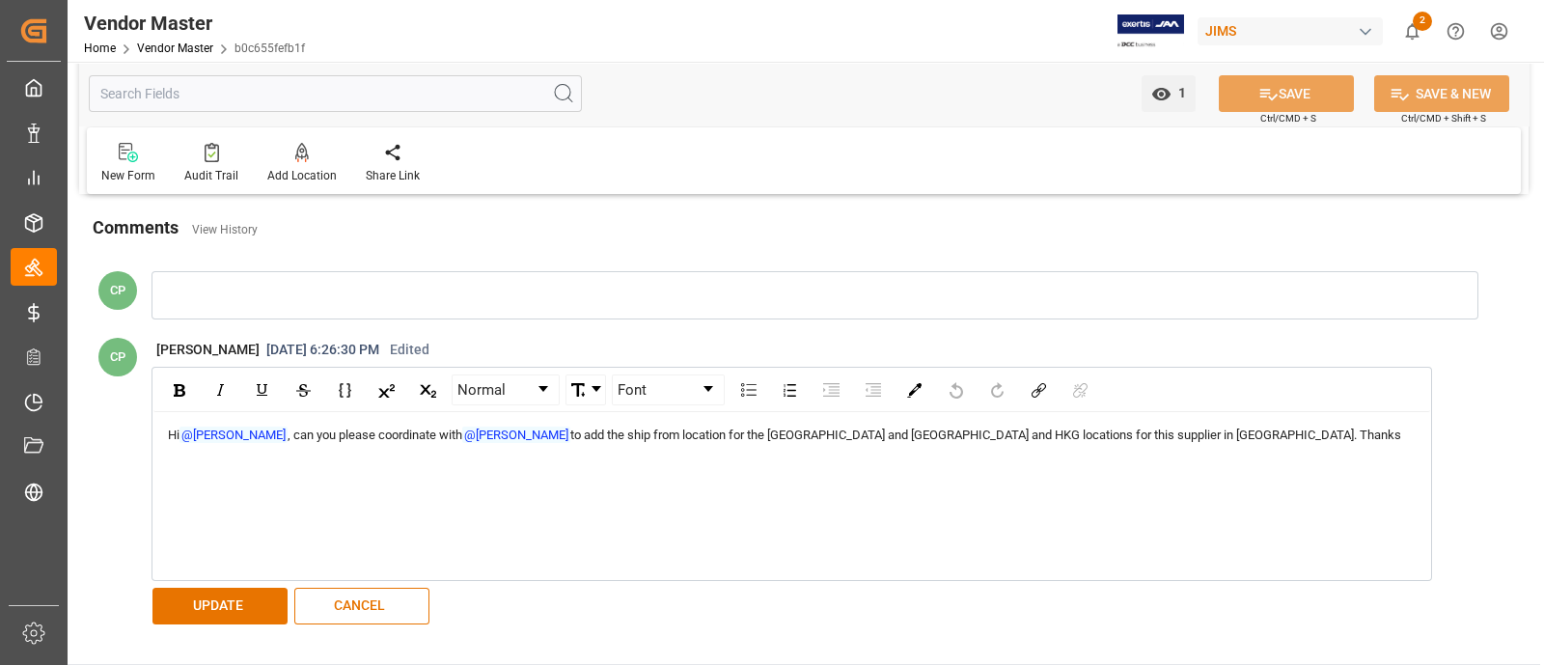
scroll to position [3628, 0]
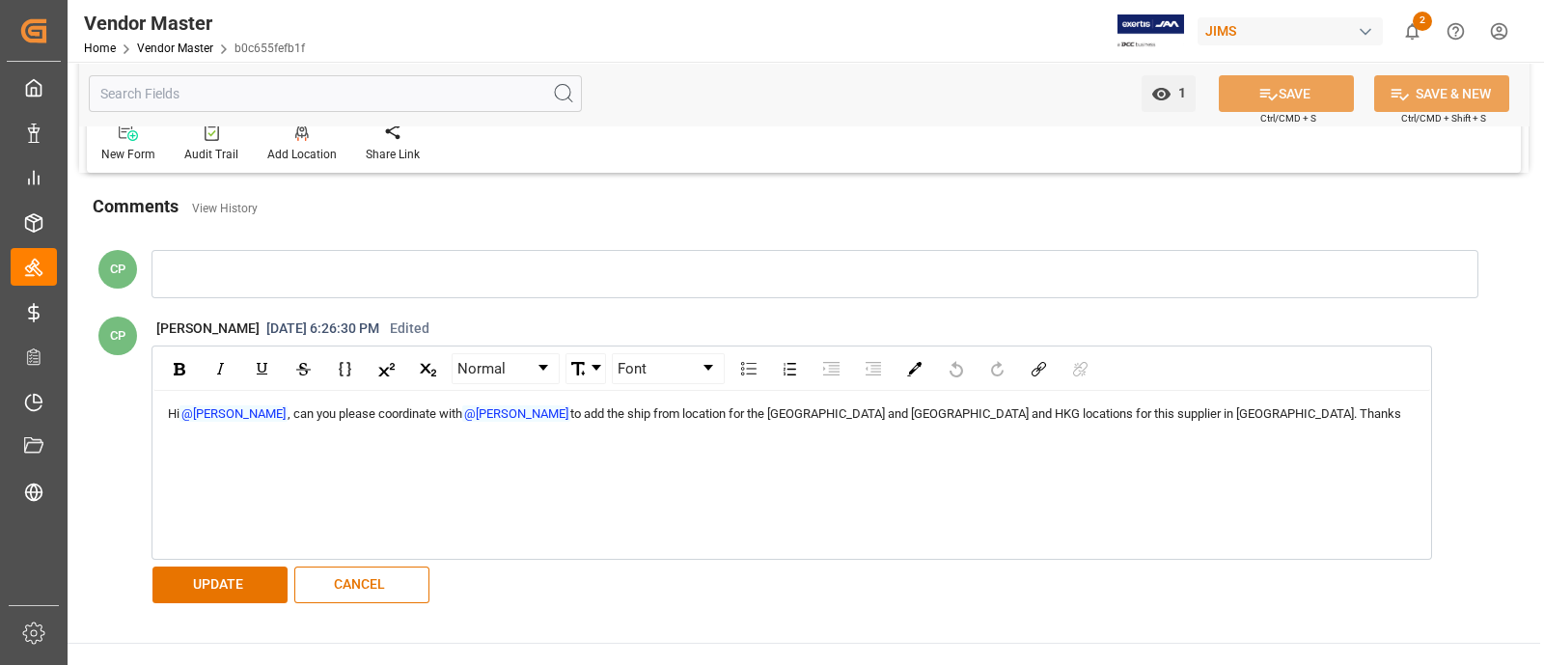
click at [862, 407] on span "to add the ship from location for the [GEOGRAPHIC_DATA] and [GEOGRAPHIC_DATA] a…" at bounding box center [985, 413] width 831 height 14
click at [193, 590] on button "UPDATE" at bounding box center [219, 584] width 135 height 37
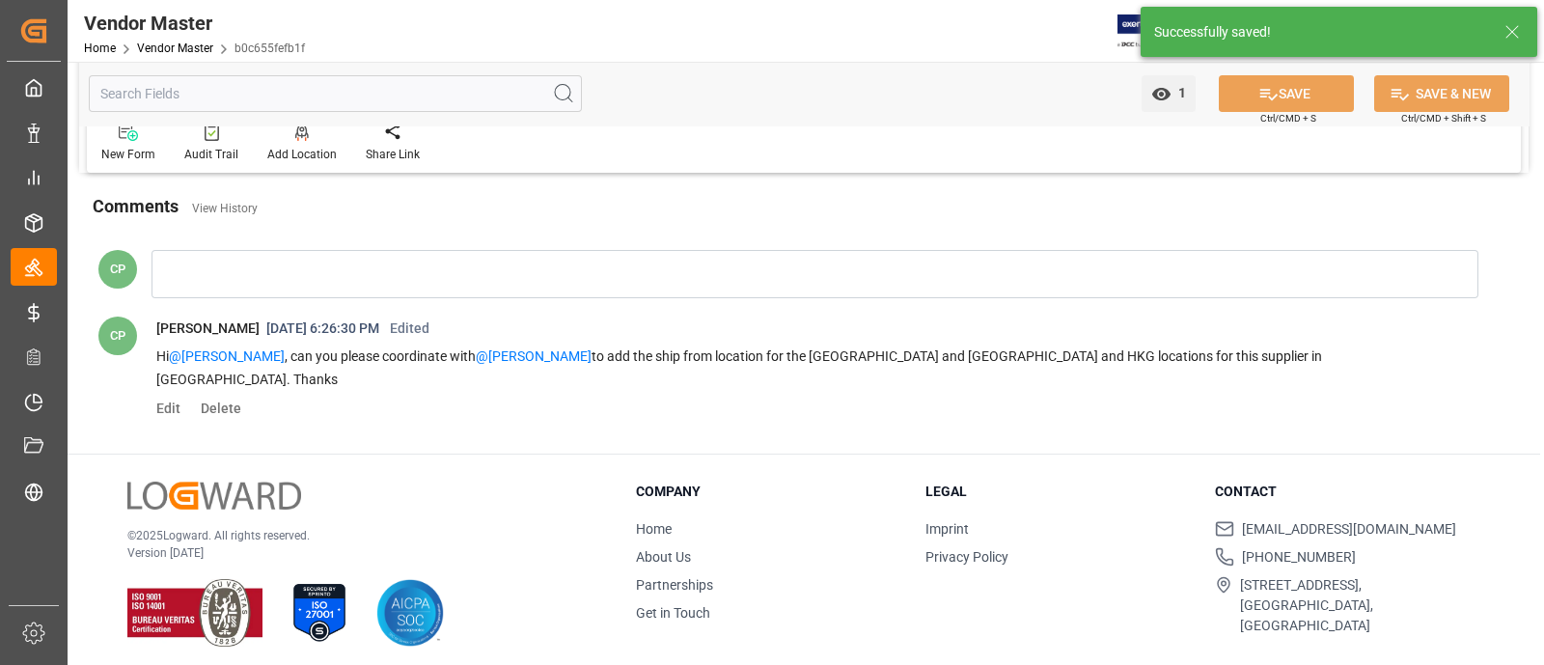
scroll to position [3607, 0]
